Goal: Book appointment/travel/reservation

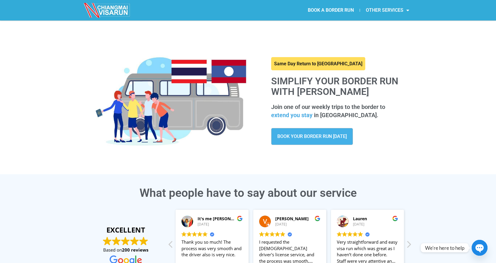
click at [399, 13] on link "OTHER SERVICES" at bounding box center [387, 10] width 55 height 13
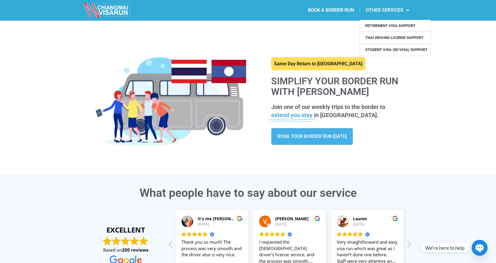
click at [399, 13] on link "OTHER SERVICES" at bounding box center [387, 10] width 55 height 13
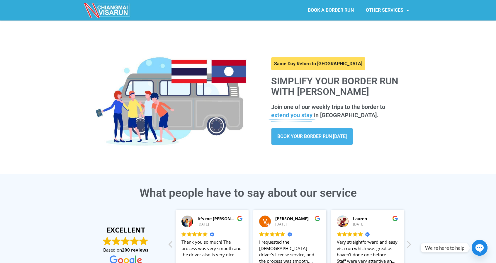
click at [293, 141] on link "BOOK YOUR BORDER RUN [DATE]" at bounding box center [312, 136] width 82 height 17
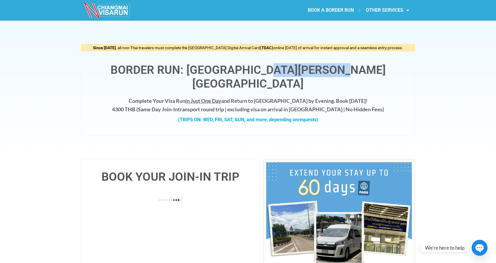
drag, startPoint x: 284, startPoint y: 69, endPoint x: 366, endPoint y: 66, distance: 82.4
click at [366, 66] on h1 "Border Run: Chiang Mai - Chiang Khong" at bounding box center [248, 77] width 322 height 28
copy h1 "Chiang Khong"
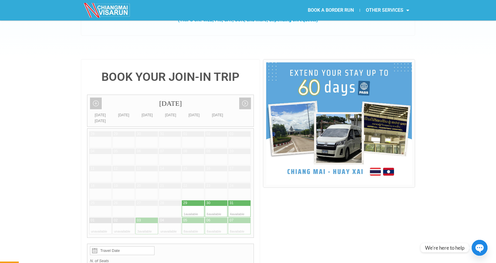
scroll to position [101, 0]
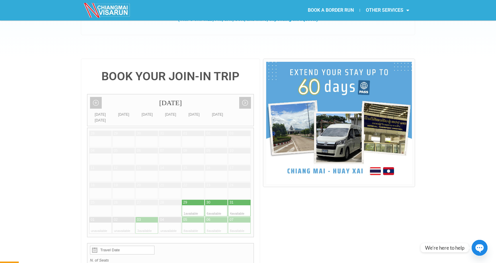
click at [190, 200] on div at bounding box center [188, 203] width 12 height 6
type input "29 August 2025"
radio input "true"
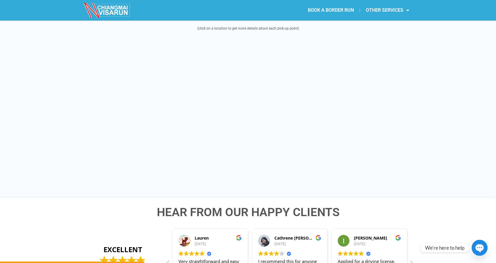
scroll to position [774, 0]
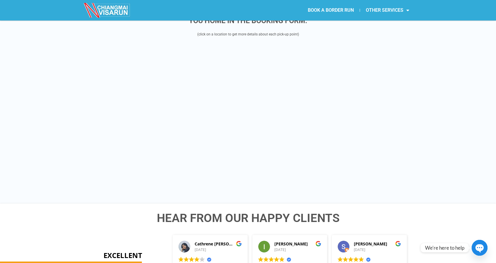
click at [453, 104] on div "WE OFFER 12 PICK UP LOCATIONS IN CHIANG MAI, SELECT THE CLOSEST LOCATION TO YOU…" at bounding box center [248, 102] width 496 height 203
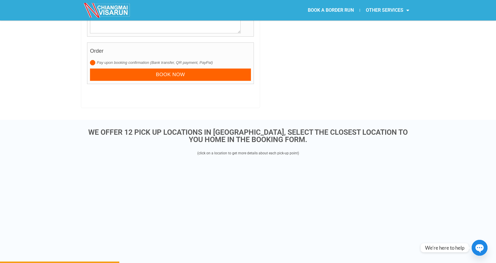
scroll to position [648, 0]
